Goal: Information Seeking & Learning: Learn about a topic

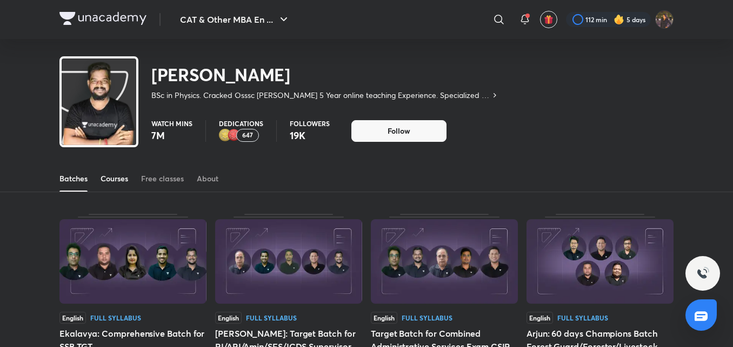
click at [117, 176] on div "Courses" at bounding box center [115, 178] width 28 height 11
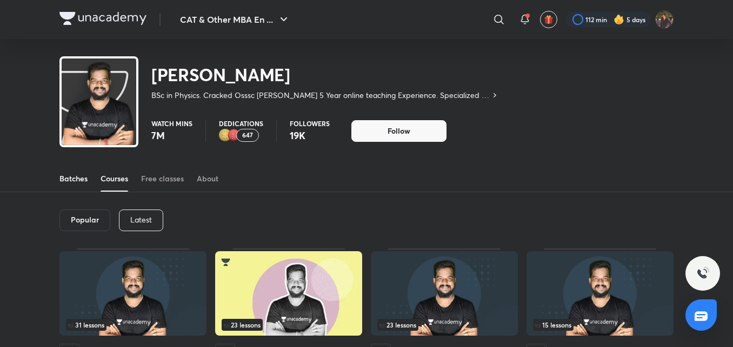
click at [85, 187] on link "Batches" at bounding box center [73, 178] width 28 height 26
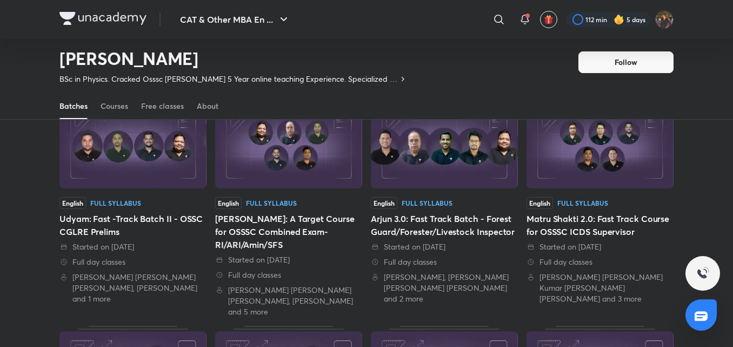
scroll to position [318, 0]
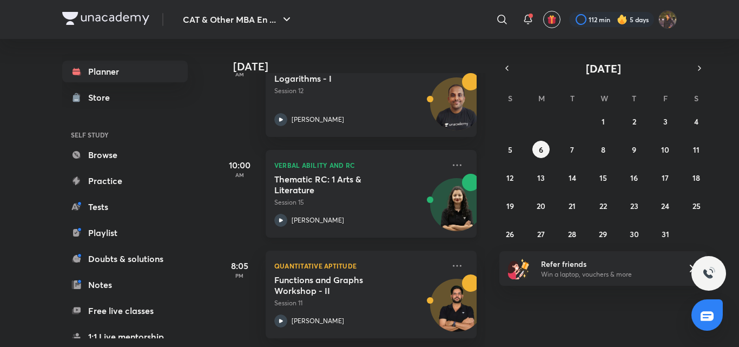
scroll to position [195, 0]
click at [569, 146] on button "7" at bounding box center [571, 149] width 17 height 17
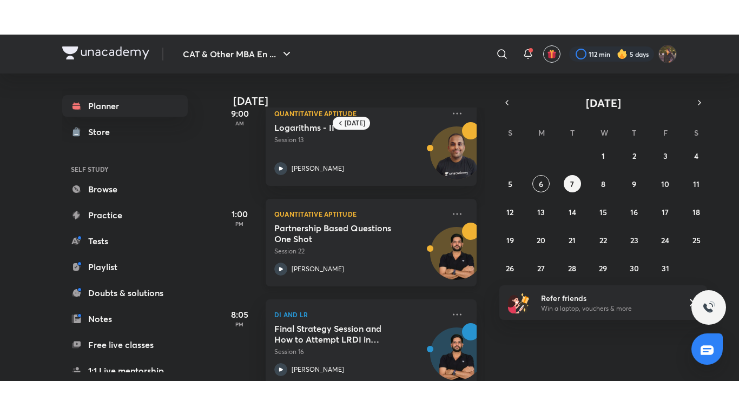
scroll to position [45, 0]
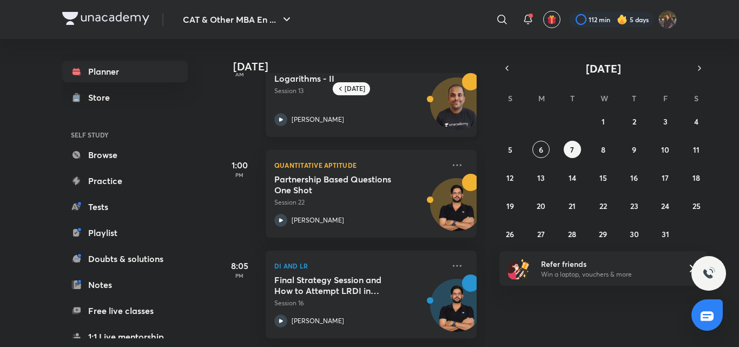
click at [292, 91] on div "Logarithms - II Session 13 Ravi Prakash" at bounding box center [359, 99] width 170 height 53
